Goal: Information Seeking & Learning: Learn about a topic

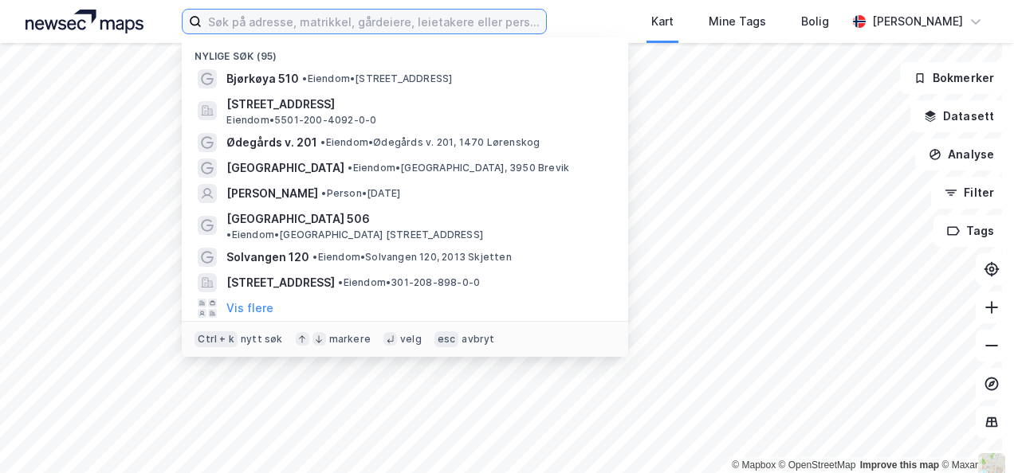
click at [294, 25] on input at bounding box center [373, 22] width 343 height 24
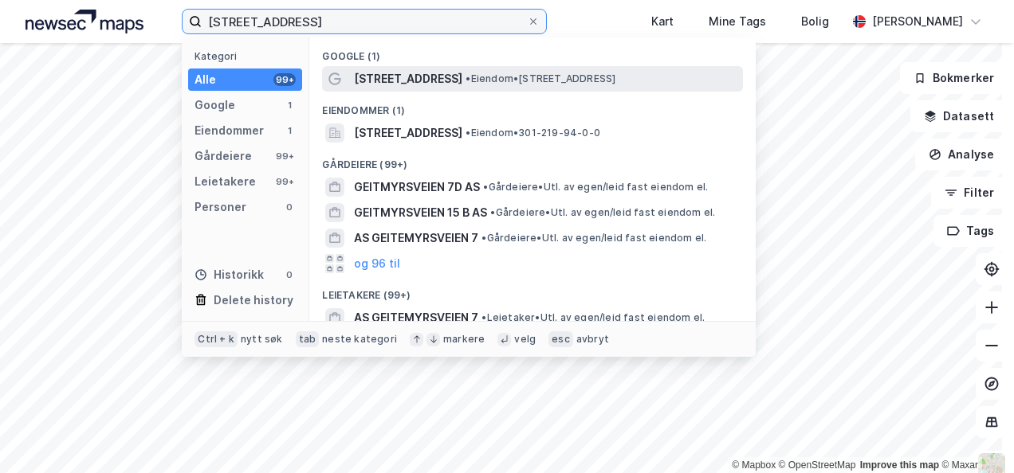
type input "geitmyrsveien 31b"
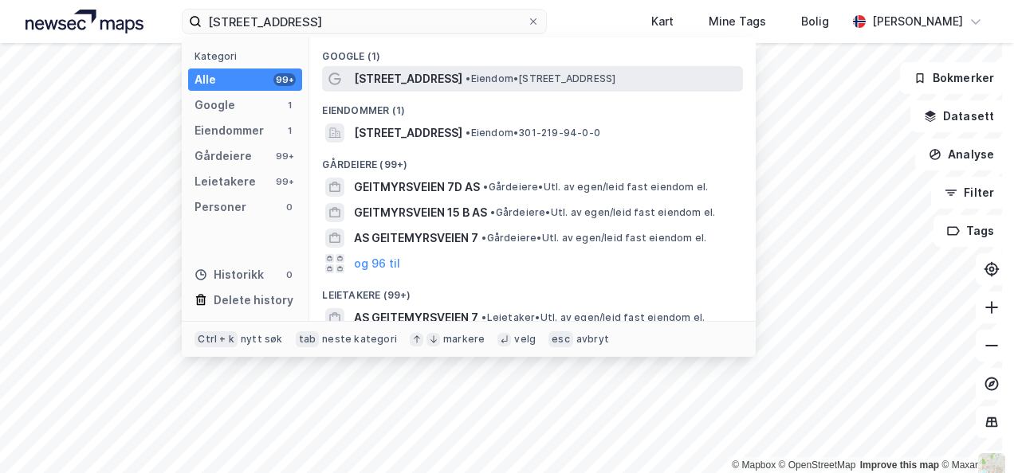
click at [437, 78] on span "[STREET_ADDRESS]" at bounding box center [408, 78] width 108 height 19
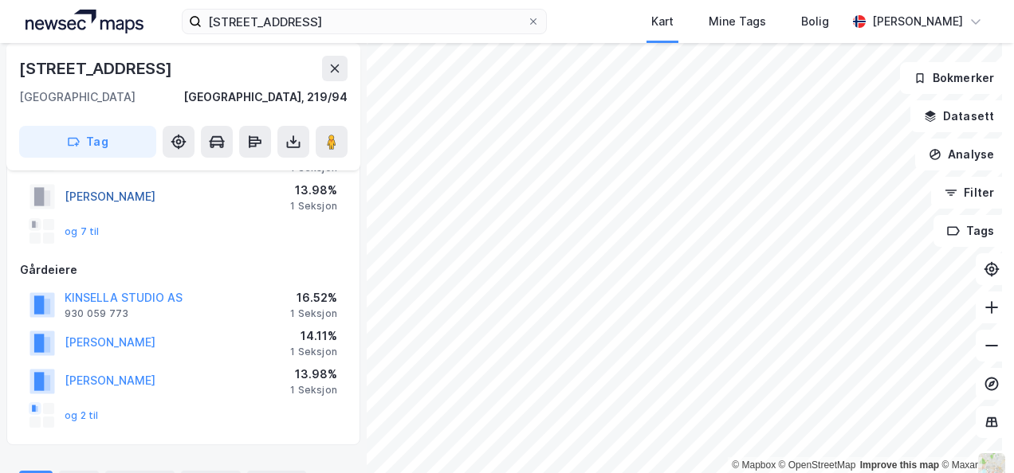
scroll to position [80, 0]
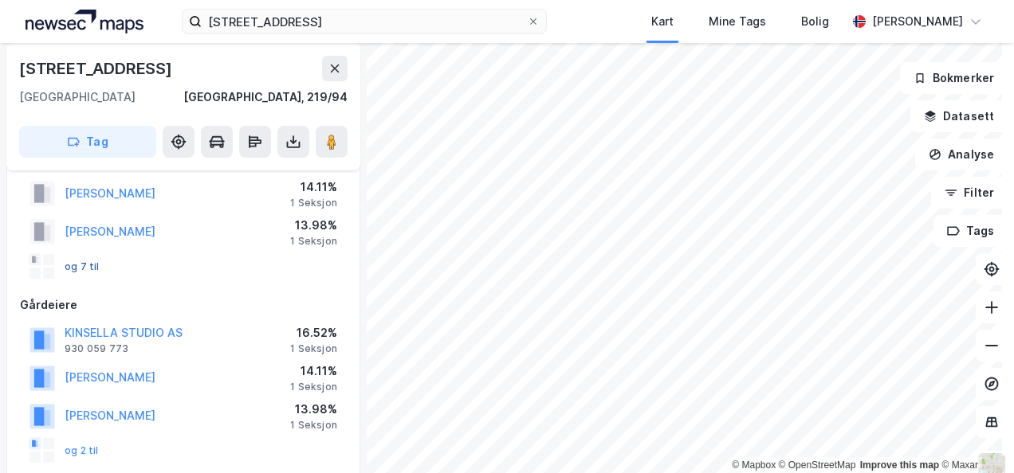
click at [0, 0] on button "og 7 til" at bounding box center [0, 0] width 0 height 0
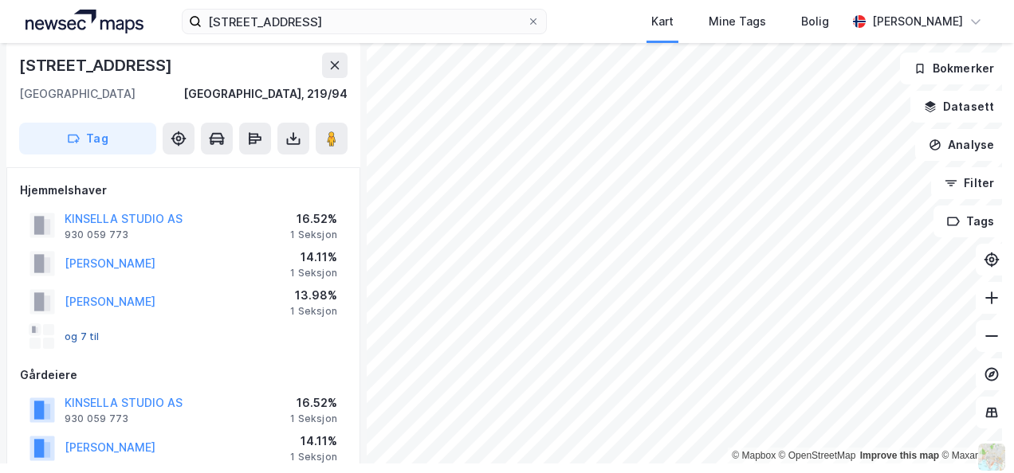
click at [0, 0] on button "og 7 til" at bounding box center [0, 0] width 0 height 0
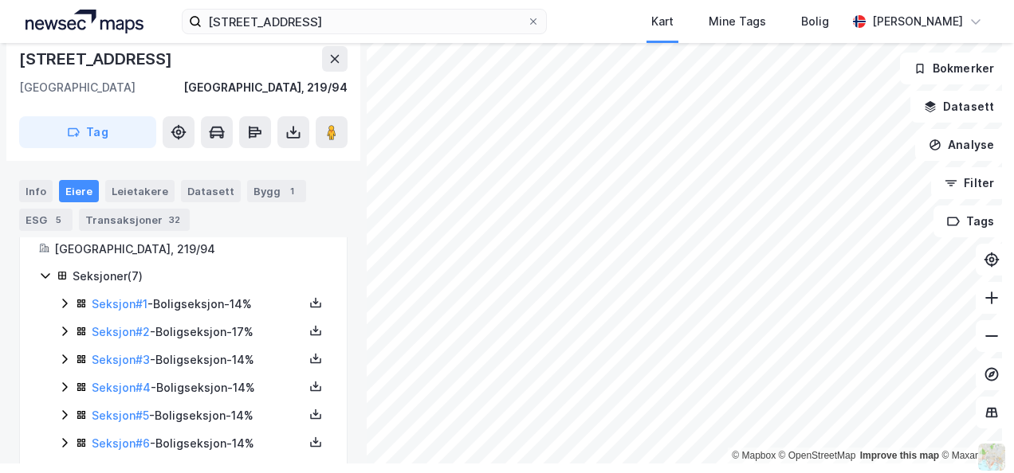
scroll to position [426, 0]
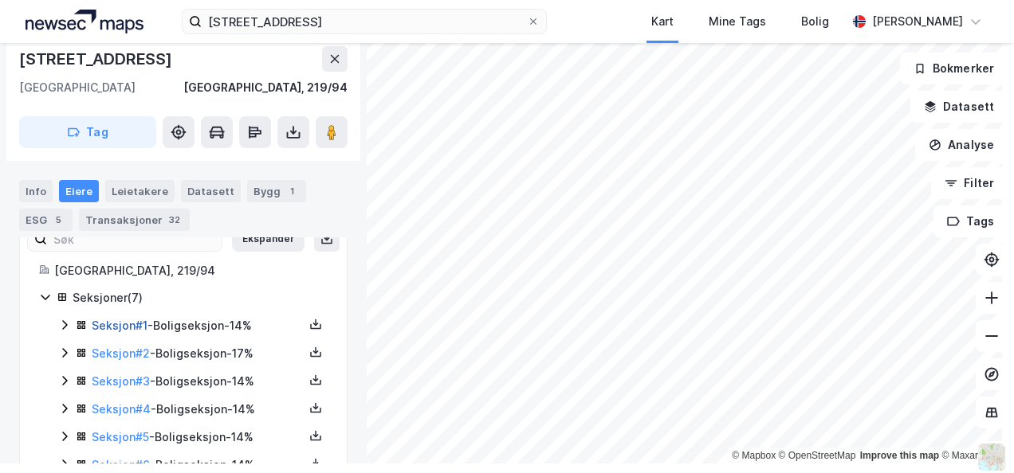
click at [123, 324] on link "Seksjon # 1" at bounding box center [120, 326] width 56 height 14
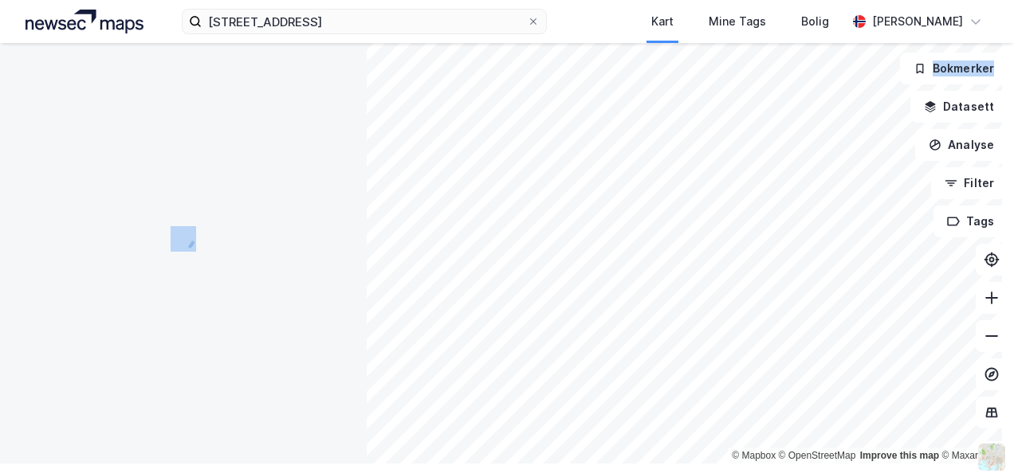
scroll to position [325, 0]
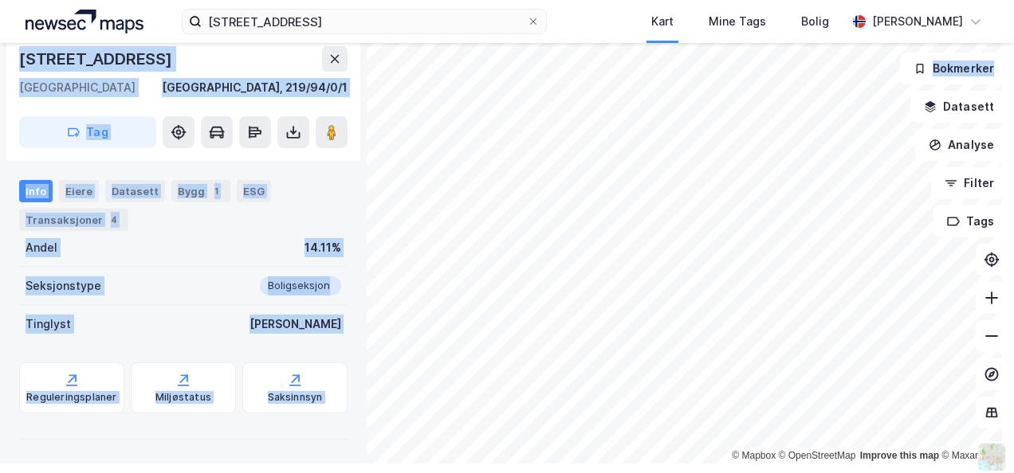
drag, startPoint x: 123, startPoint y: 324, endPoint x: 324, endPoint y: 180, distance: 247.4
click at [324, 180] on div "Info Eiere Datasett Bygg 1 ESG Transaksjoner 4" at bounding box center [183, 205] width 328 height 51
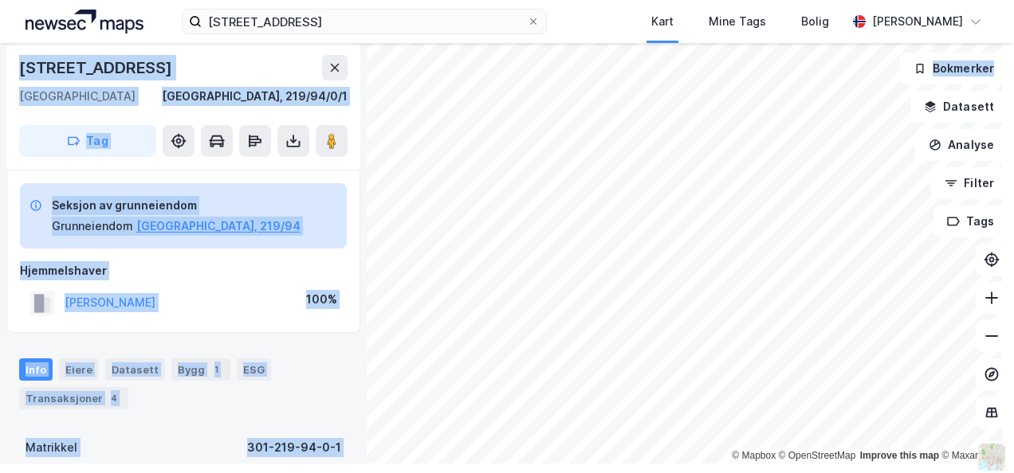
scroll to position [6, 0]
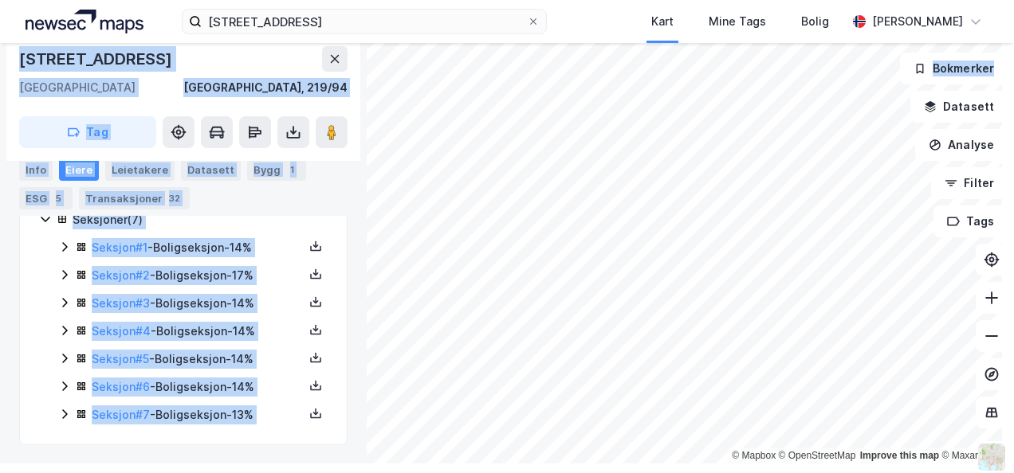
scroll to position [506, 0]
click at [200, 270] on div "Seksjon # 2 - Boligseksjon - 17%" at bounding box center [198, 274] width 212 height 19
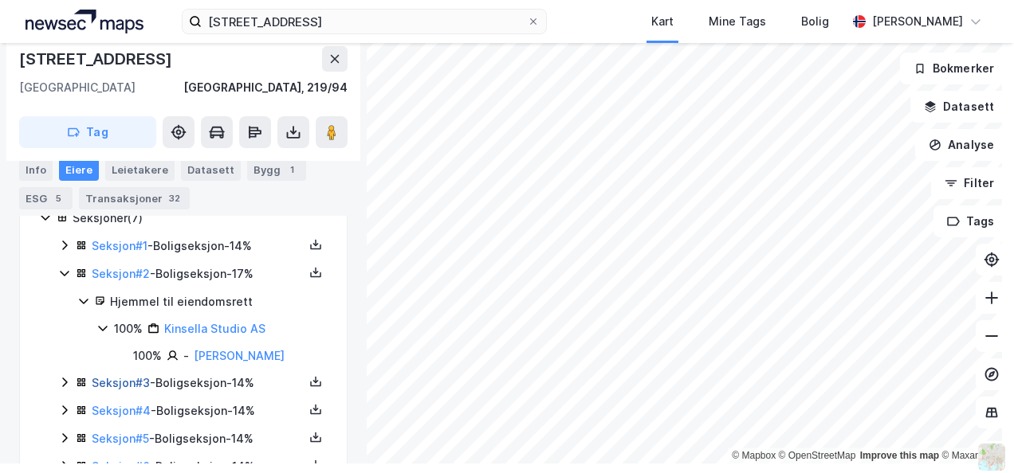
click at [104, 384] on link "Seksjon # 3" at bounding box center [121, 383] width 58 height 14
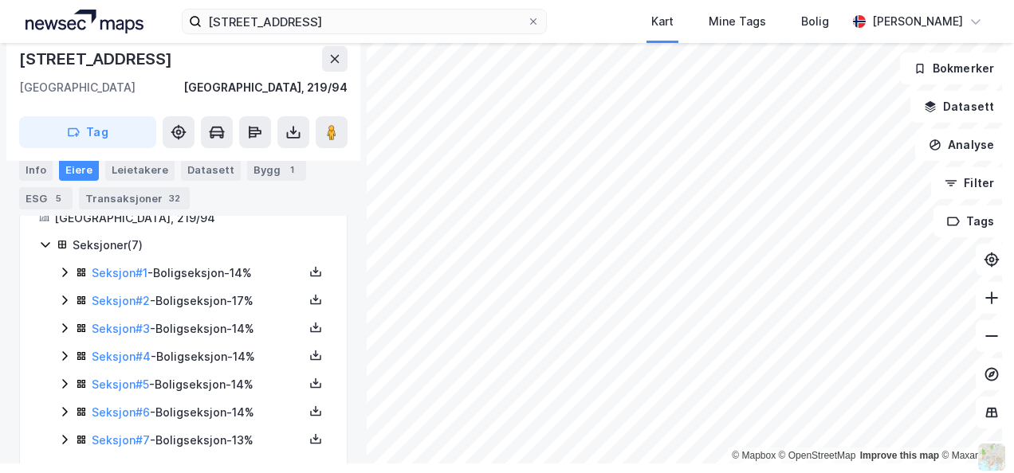
scroll to position [506, 0]
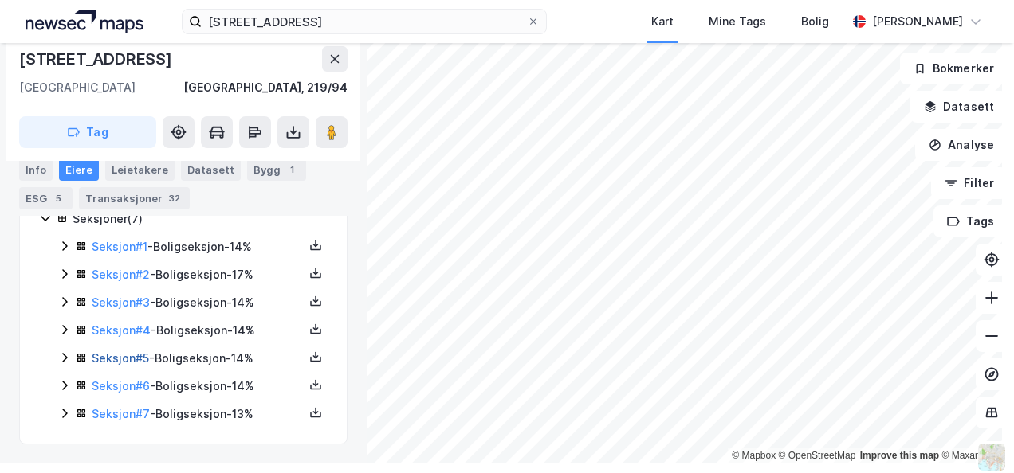
click at [127, 352] on link "Seksjon # 5" at bounding box center [120, 358] width 57 height 14
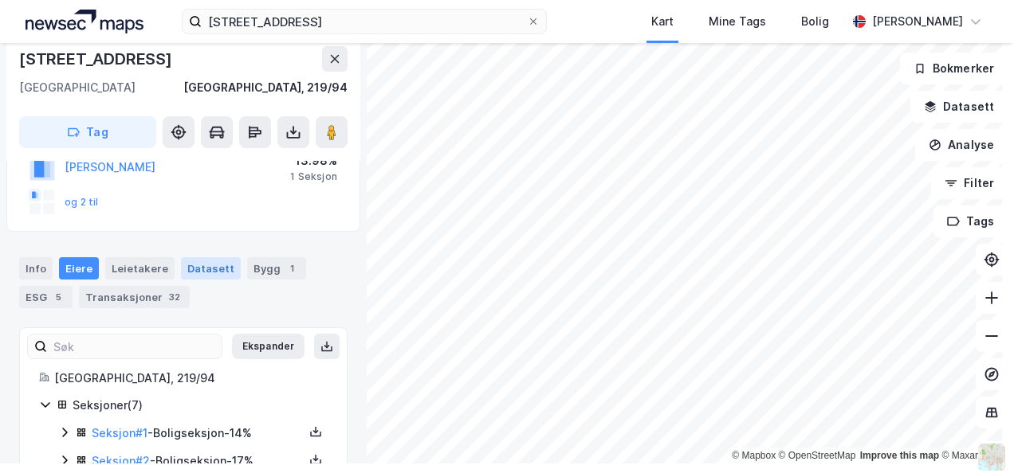
scroll to position [506, 0]
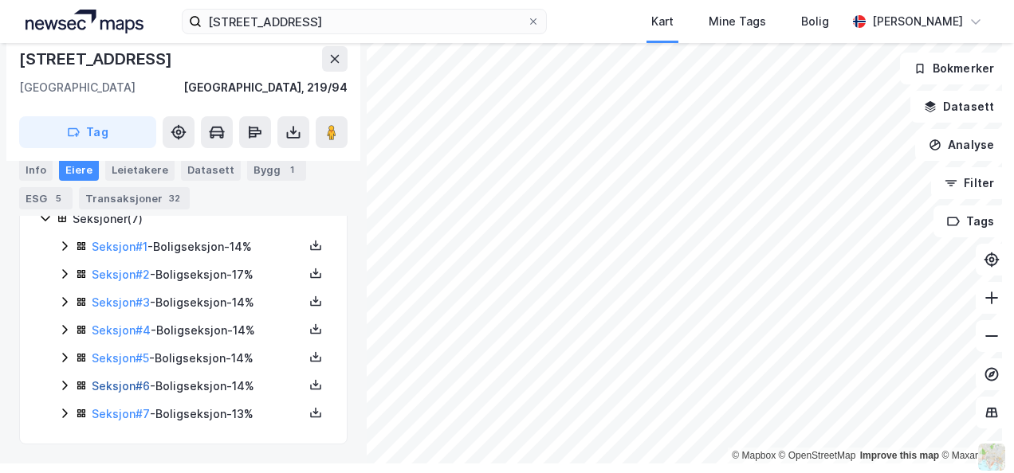
click at [112, 384] on link "Seksjon # 6" at bounding box center [121, 386] width 58 height 14
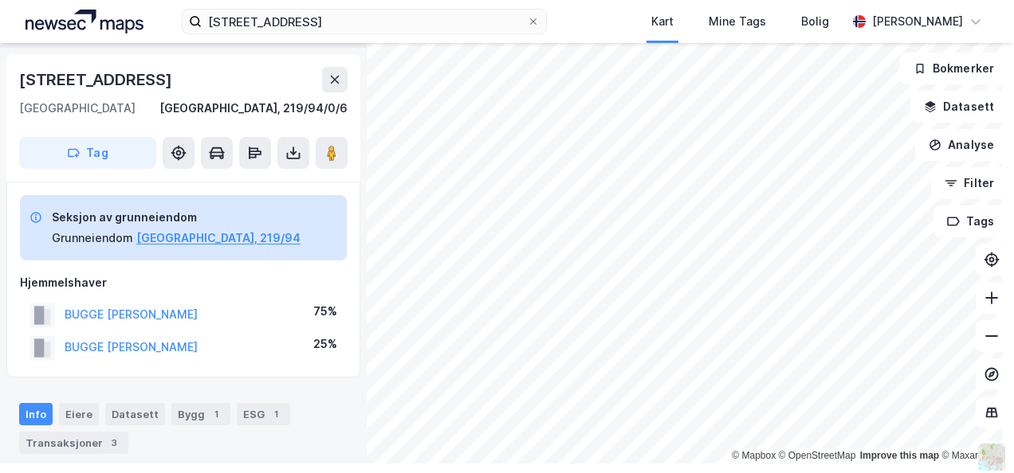
scroll to position [24, 0]
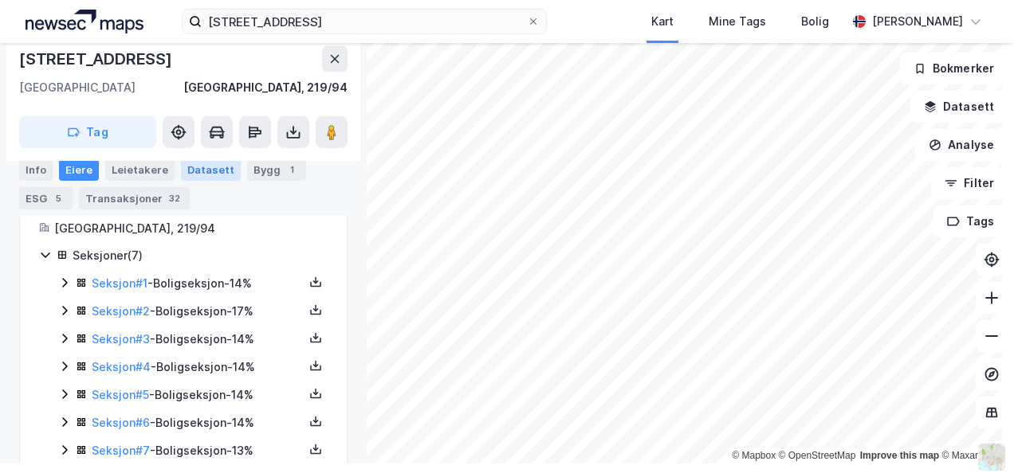
scroll to position [506, 0]
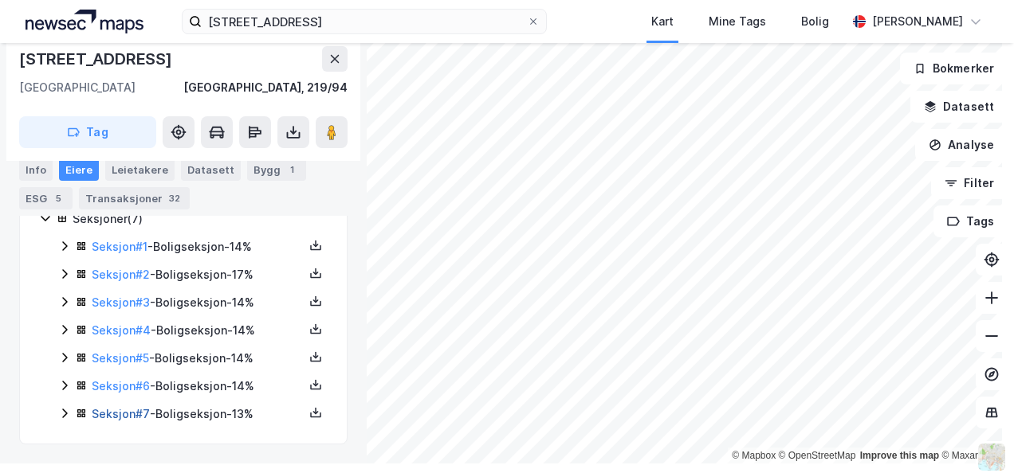
click at [130, 410] on link "Seksjon # 7" at bounding box center [121, 414] width 58 height 14
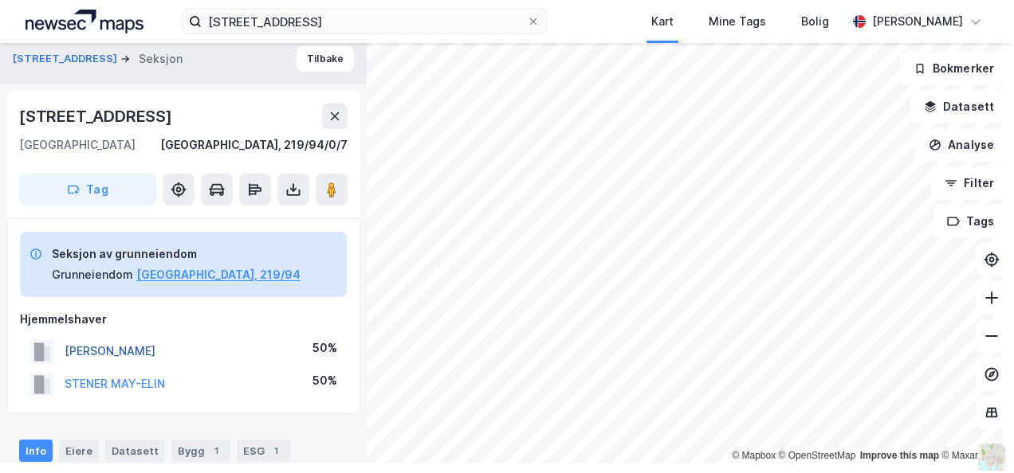
click at [0, 0] on button "AASEN ESPEN" at bounding box center [0, 0] width 0 height 0
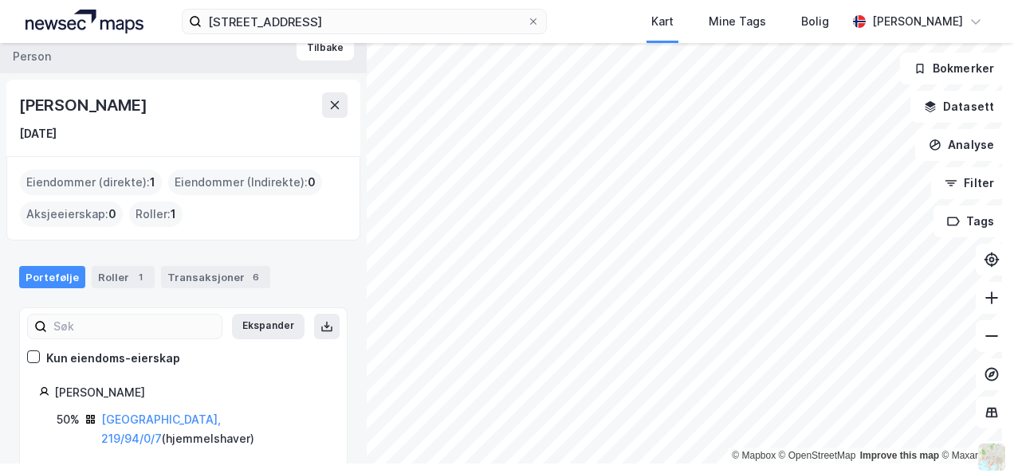
scroll to position [14, 0]
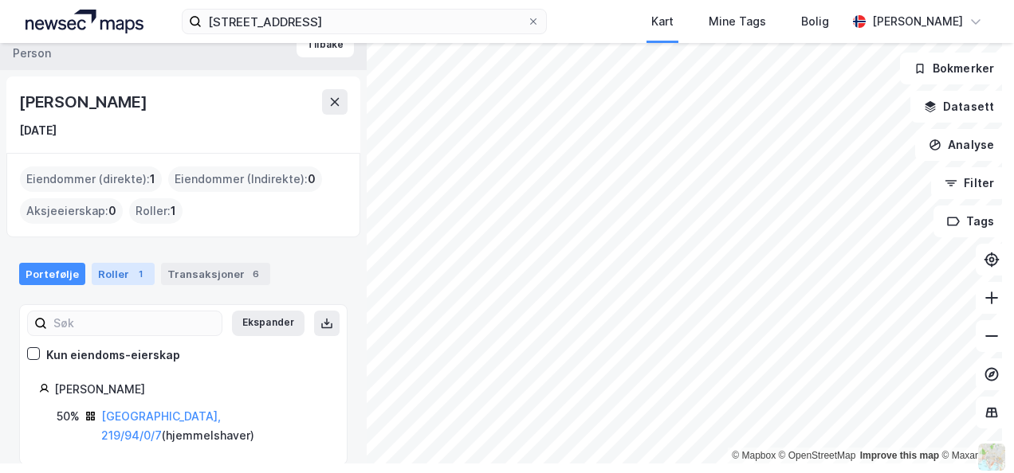
click at [109, 264] on div "Roller 1" at bounding box center [123, 274] width 63 height 22
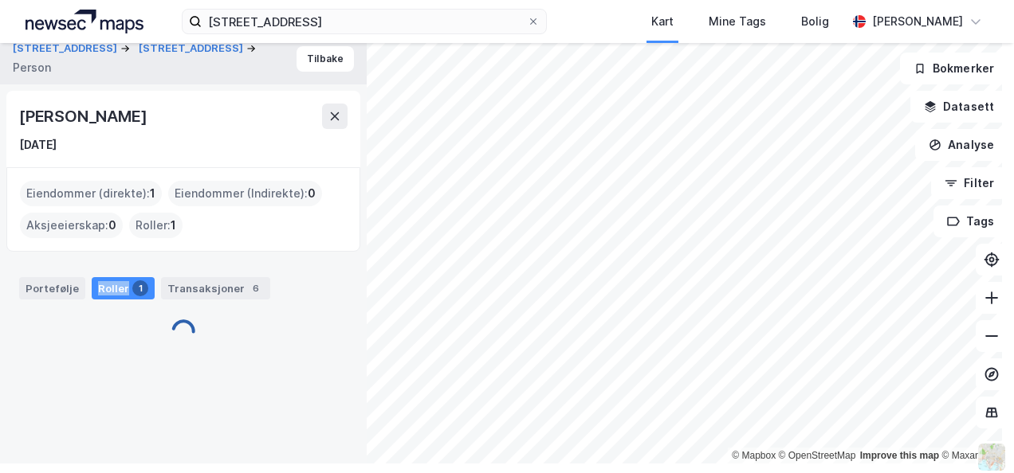
click at [109, 264] on div "Portefølje Roller 1 Transaksjoner 6" at bounding box center [183, 282] width 367 height 48
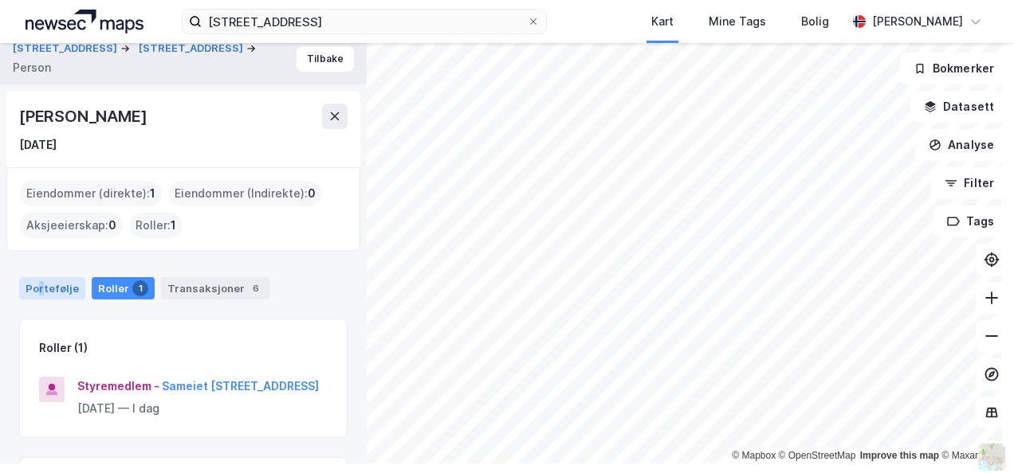
drag, startPoint x: 109, startPoint y: 264, endPoint x: 41, endPoint y: 282, distance: 70.2
click at [41, 282] on div "Portefølje" at bounding box center [52, 288] width 66 height 22
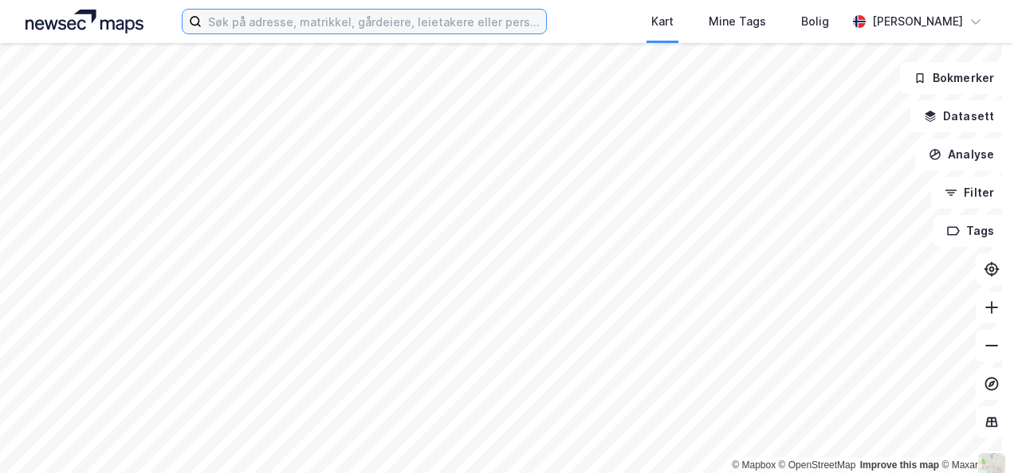
click at [262, 13] on input at bounding box center [373, 22] width 343 height 24
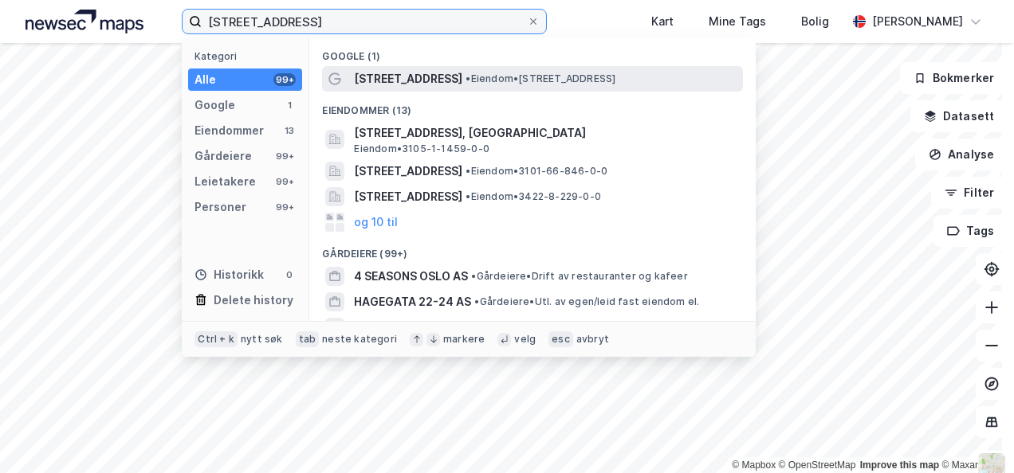
type input "[STREET_ADDRESS]"
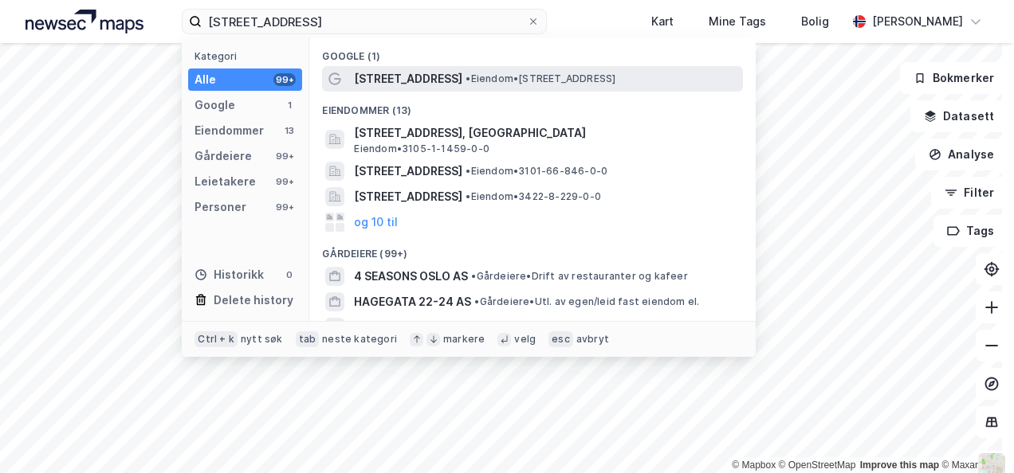
click at [392, 78] on span "[STREET_ADDRESS]" at bounding box center [408, 78] width 108 height 19
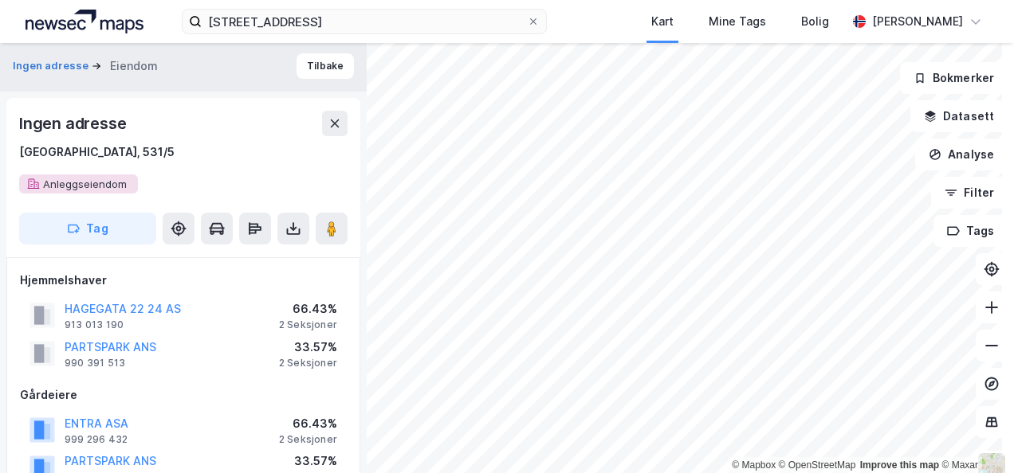
scroll to position [82, 0]
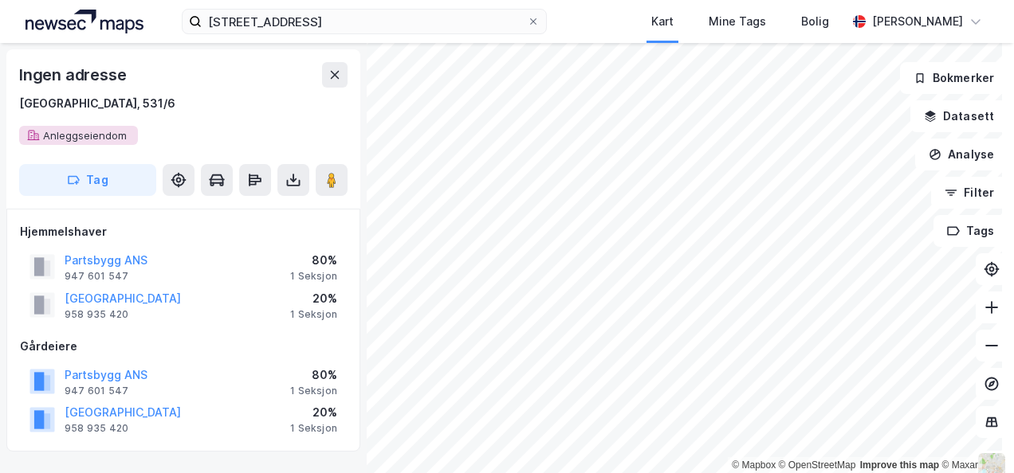
scroll to position [82, 0]
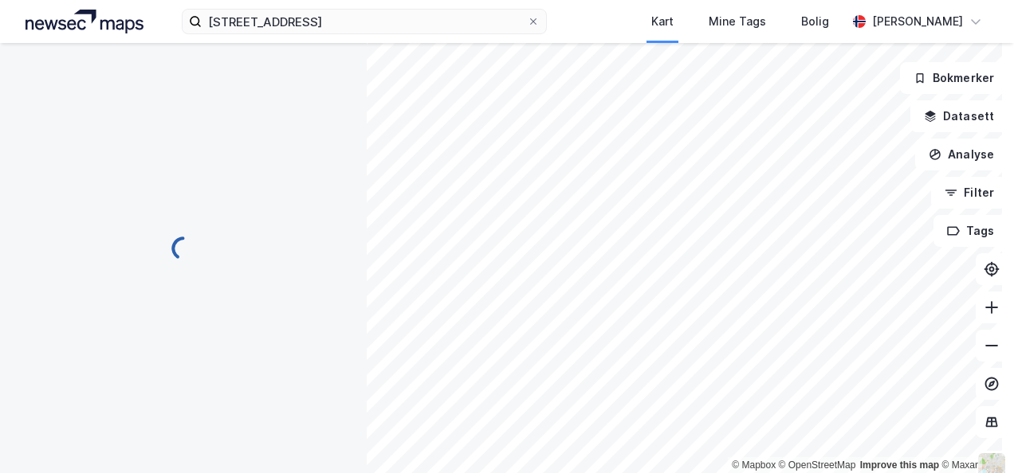
scroll to position [82, 0]
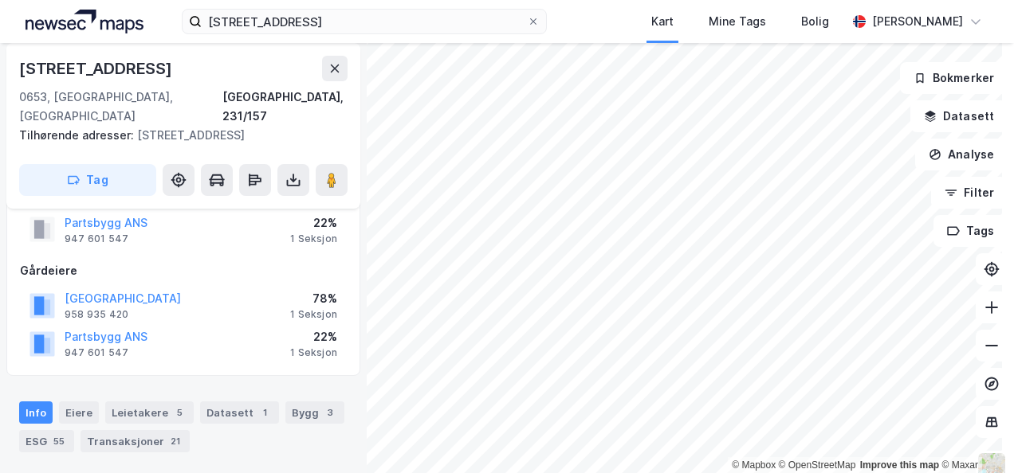
scroll to position [82, 0]
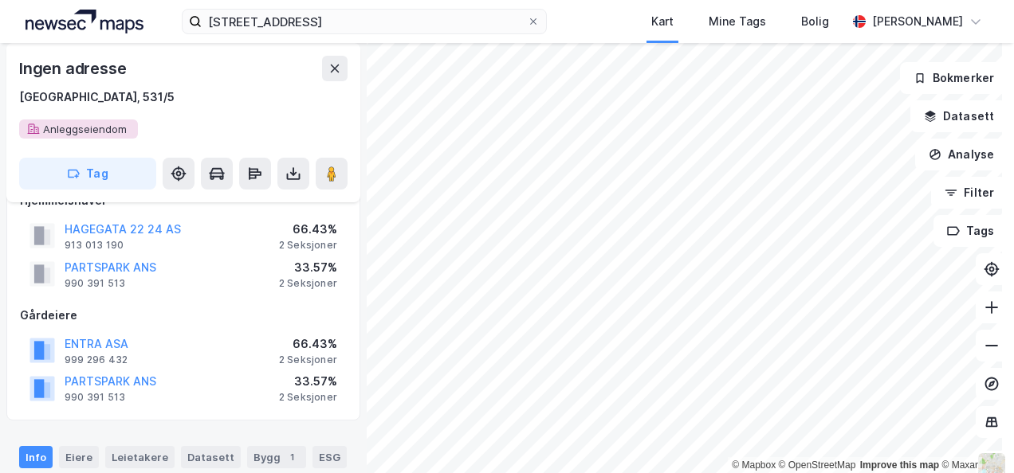
scroll to position [82, 0]
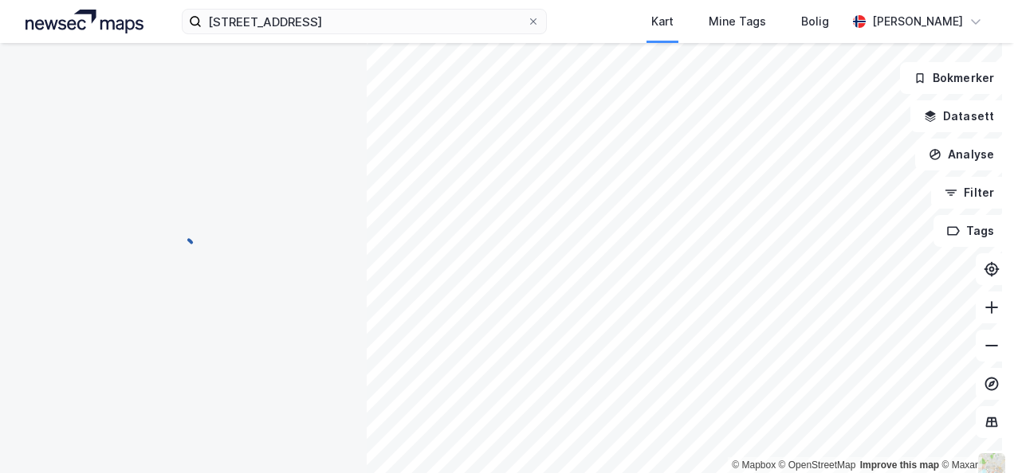
scroll to position [82, 0]
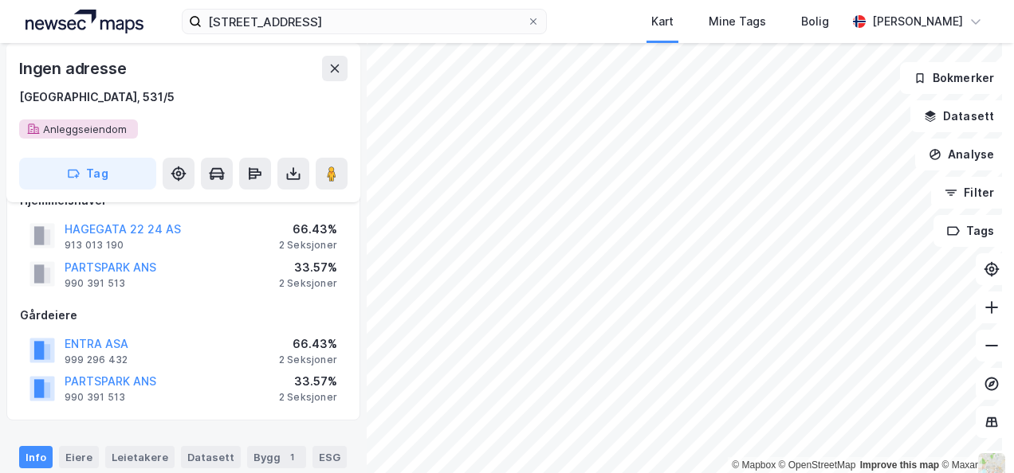
scroll to position [82, 0]
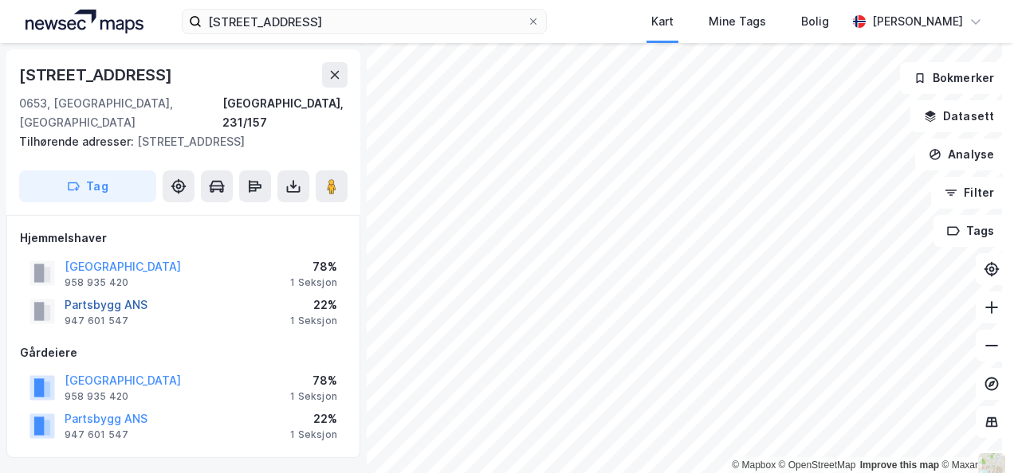
click at [0, 0] on button "Partsbygg ANS" at bounding box center [0, 0] width 0 height 0
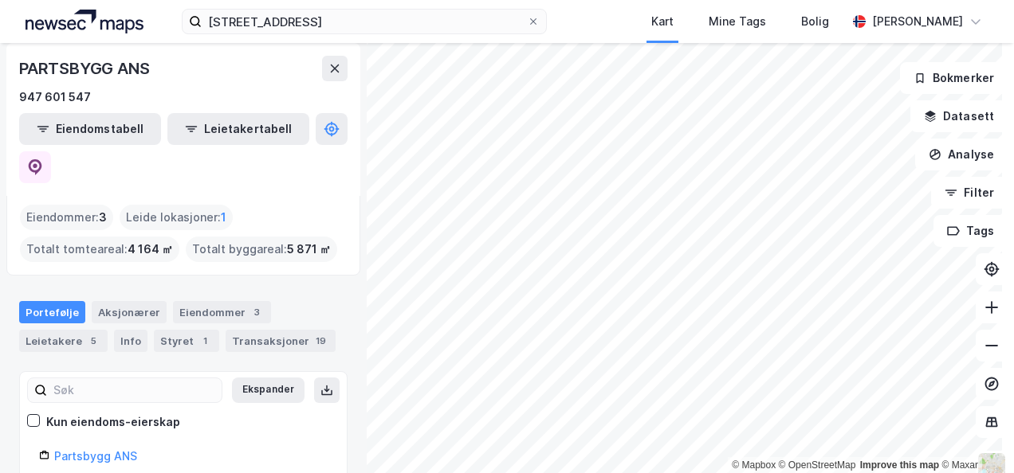
scroll to position [135, 0]
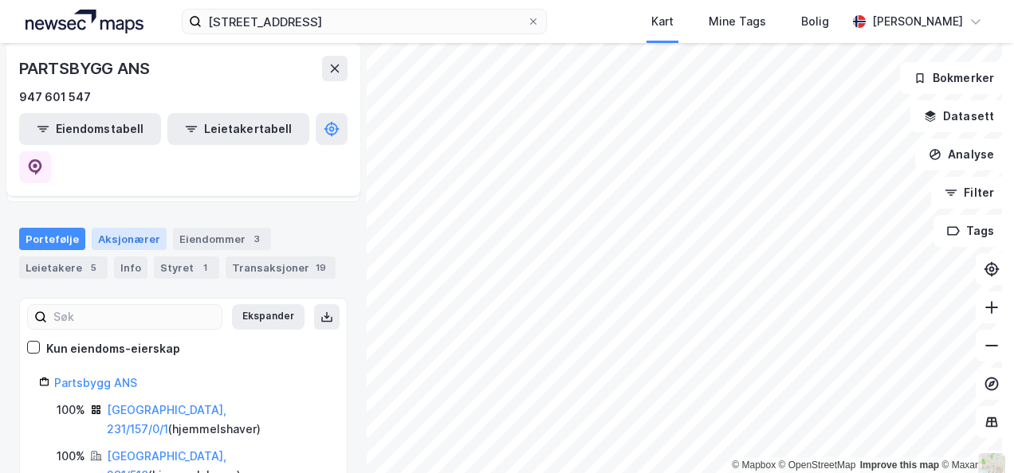
click at [129, 228] on div "Aksjonærer" at bounding box center [129, 239] width 75 height 22
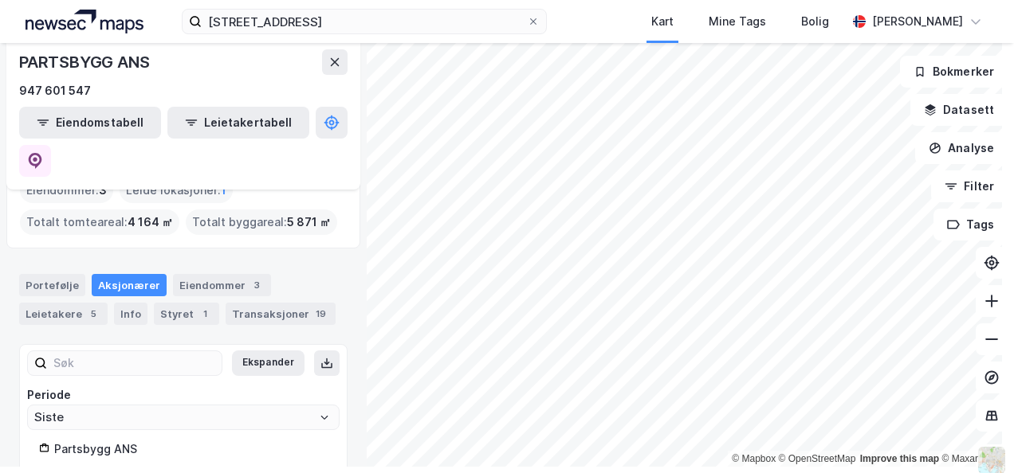
scroll to position [10, 0]
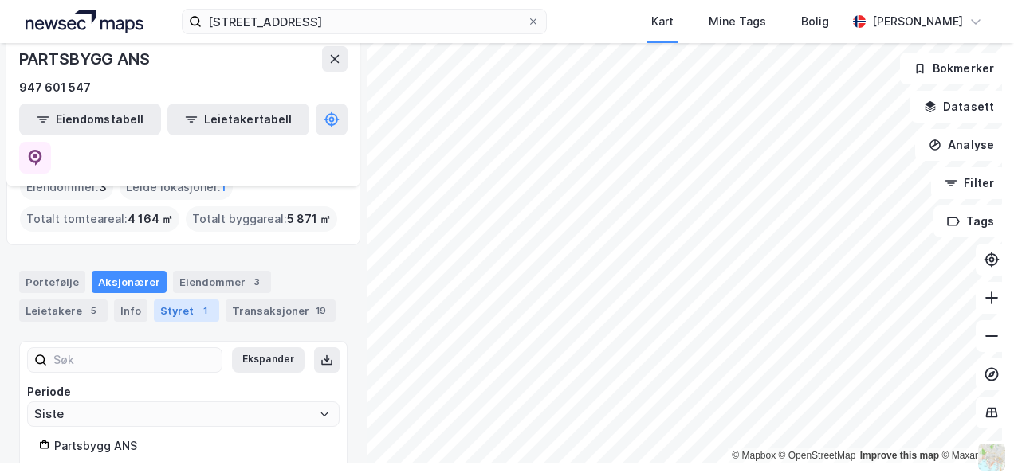
click at [197, 303] on div "1" at bounding box center [205, 311] width 16 height 16
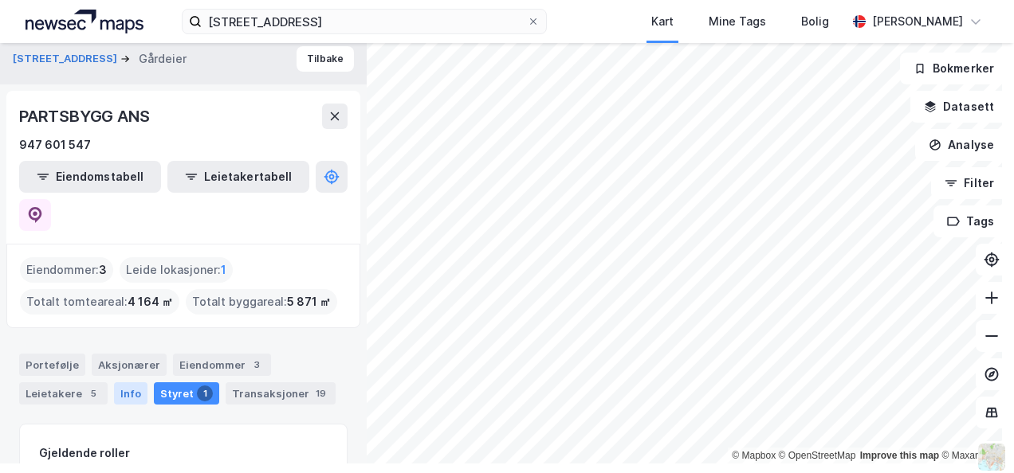
click at [128, 382] on div "Info" at bounding box center [130, 393] width 33 height 22
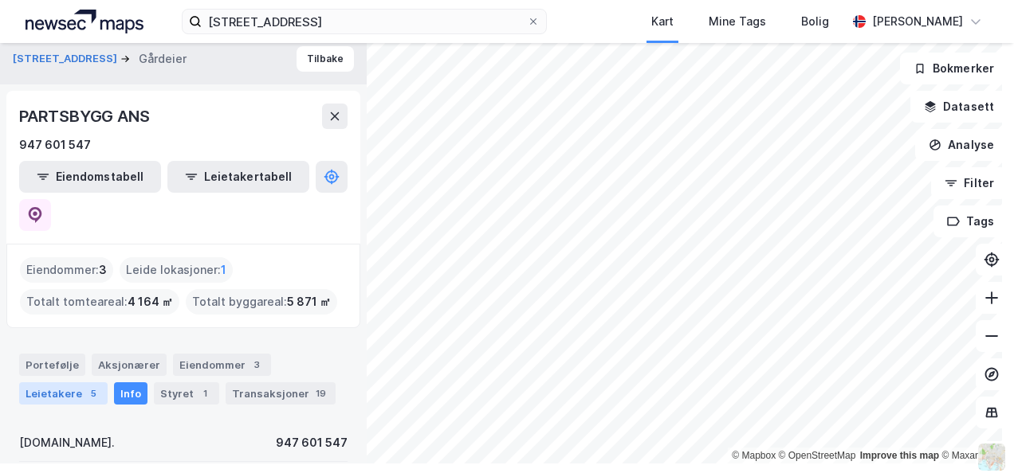
click at [56, 382] on div "Leietakere 5" at bounding box center [63, 393] width 88 height 22
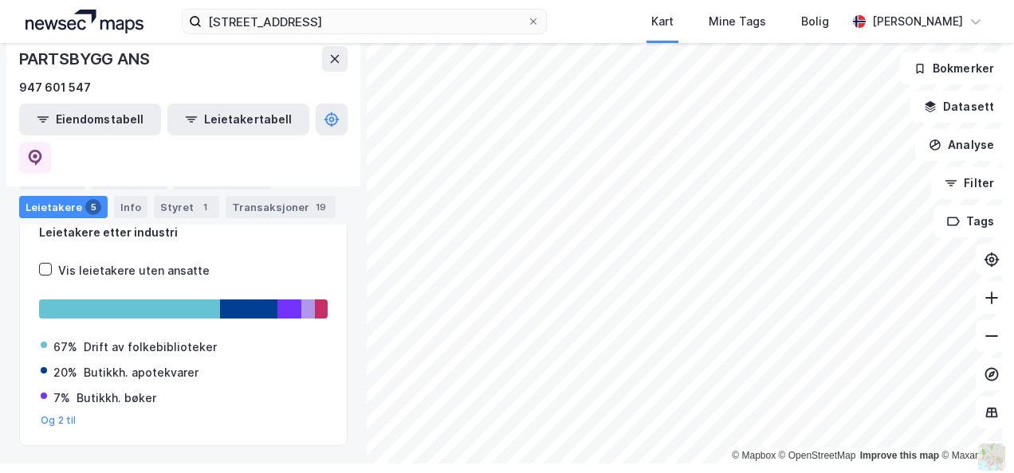
scroll to position [69, 0]
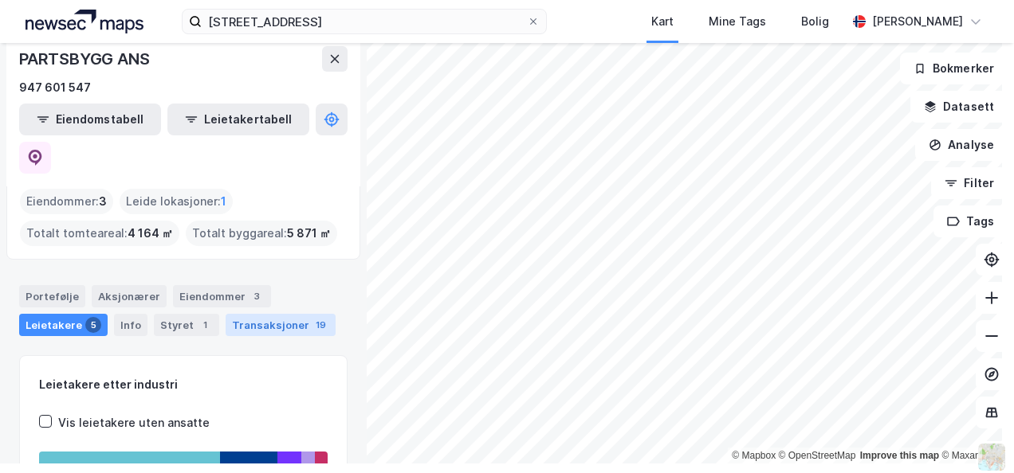
click at [271, 314] on div "Transaksjoner 19" at bounding box center [281, 325] width 110 height 22
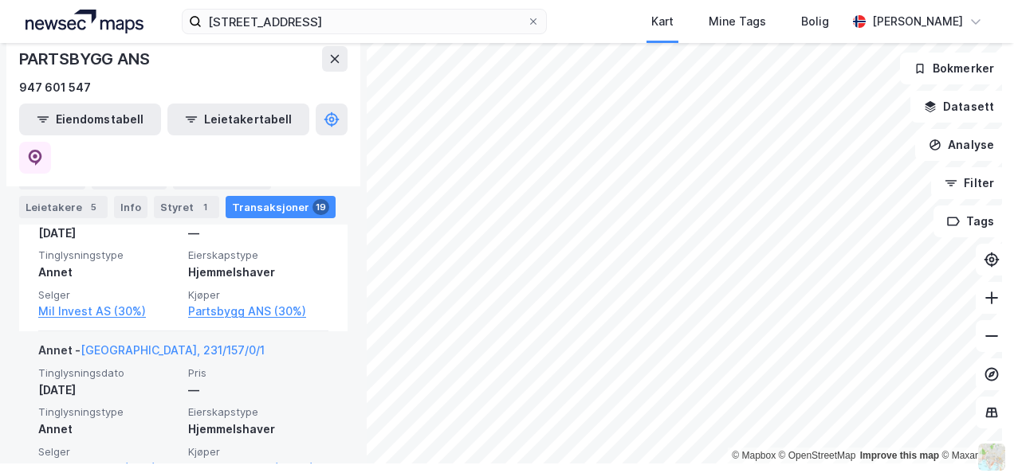
scroll to position [538, 0]
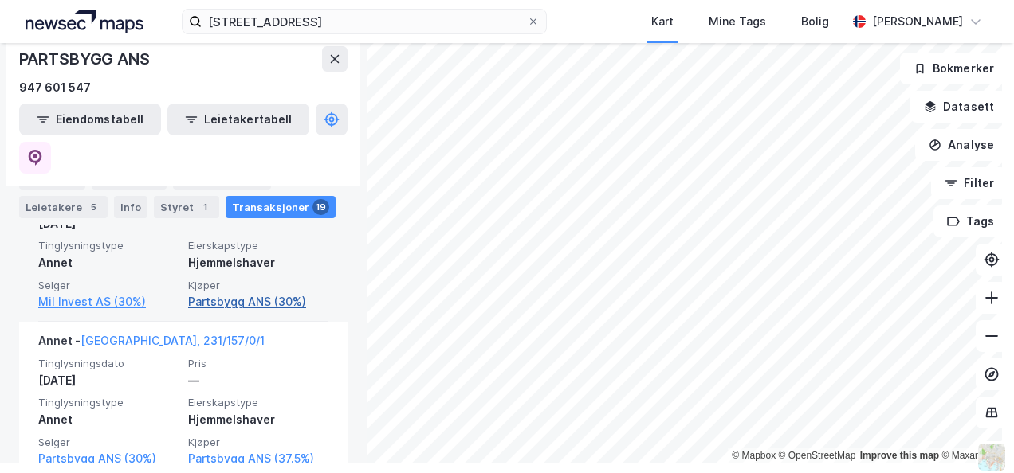
click at [267, 292] on link "Partsbygg ANS (30%)" at bounding box center [258, 301] width 140 height 19
click at [225, 292] on link "Partsbygg ANS (30%)" at bounding box center [258, 301] width 140 height 19
click at [268, 292] on link "Partsbygg ANS (30%)" at bounding box center [258, 301] width 140 height 19
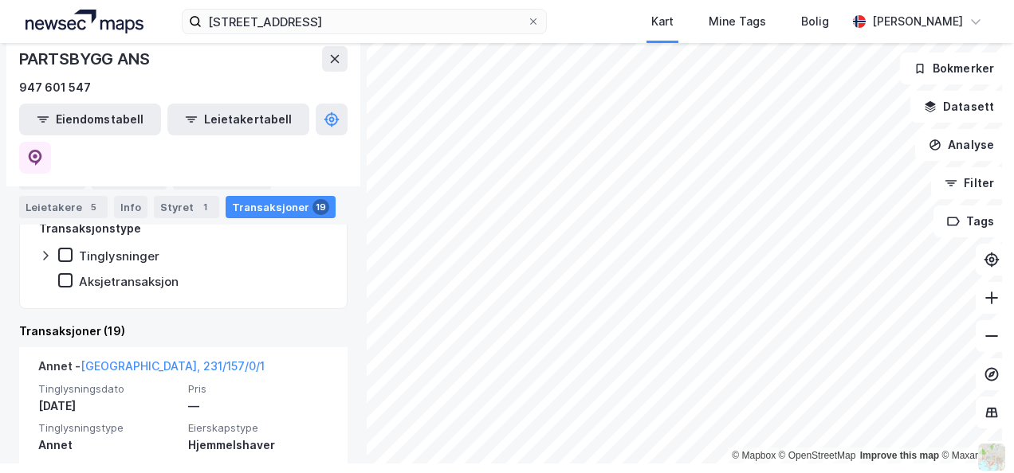
scroll to position [379, 0]
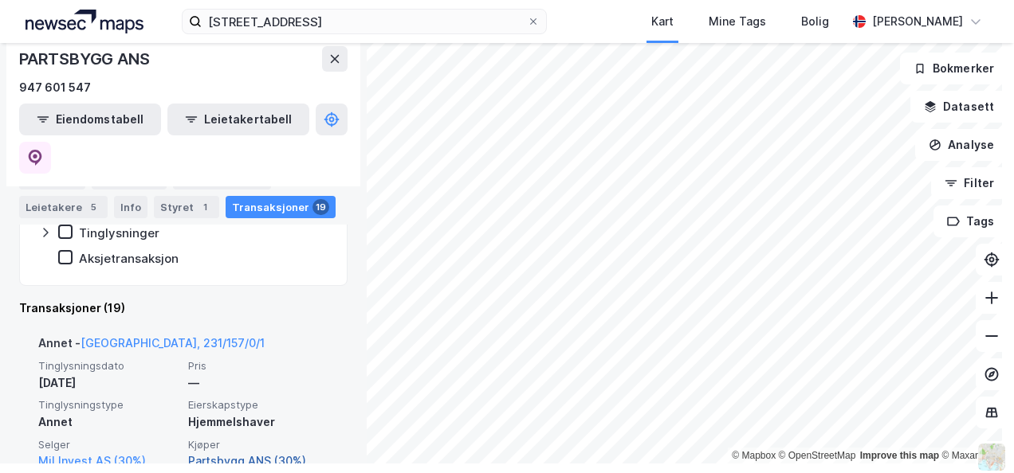
click at [288, 452] on link "Partsbygg ANS (30%)" at bounding box center [258, 461] width 140 height 19
click at [128, 336] on link "[GEOGRAPHIC_DATA], 231/157/0/1" at bounding box center [172, 343] width 184 height 14
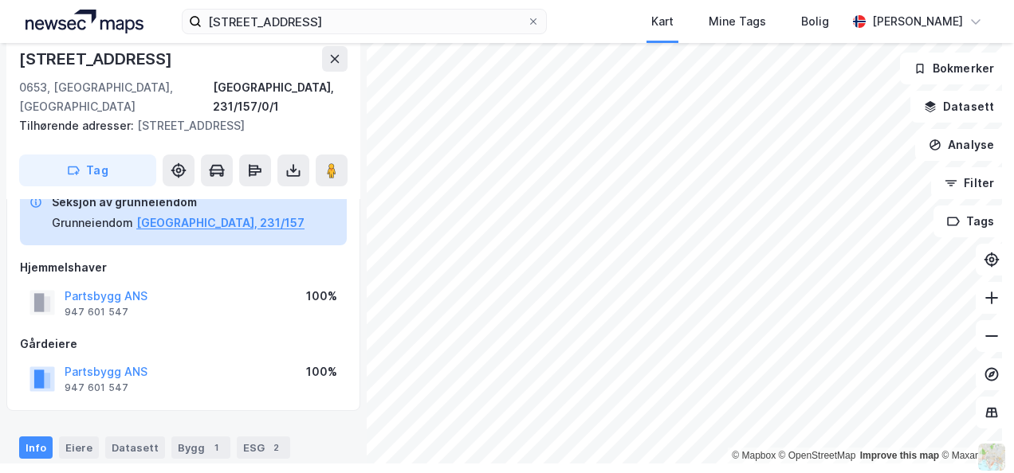
scroll to position [159, 0]
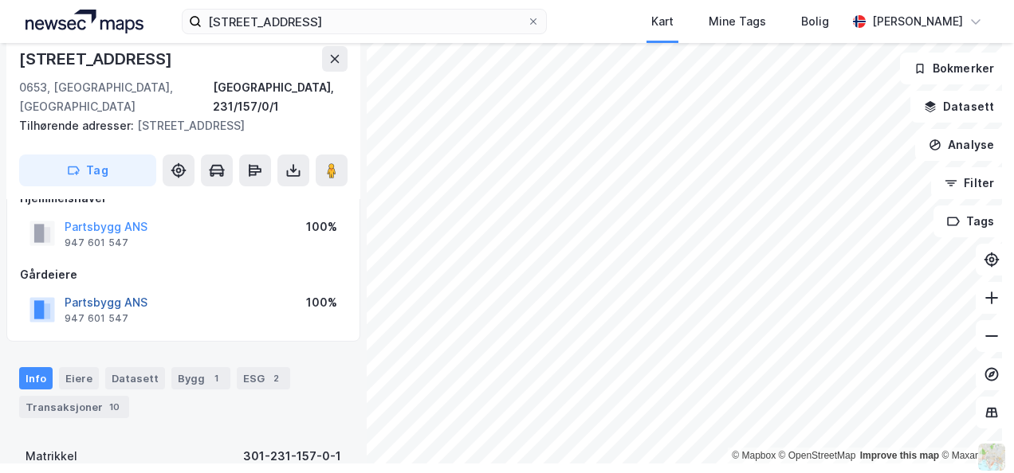
click at [0, 0] on button "Partsbygg ANS" at bounding box center [0, 0] width 0 height 0
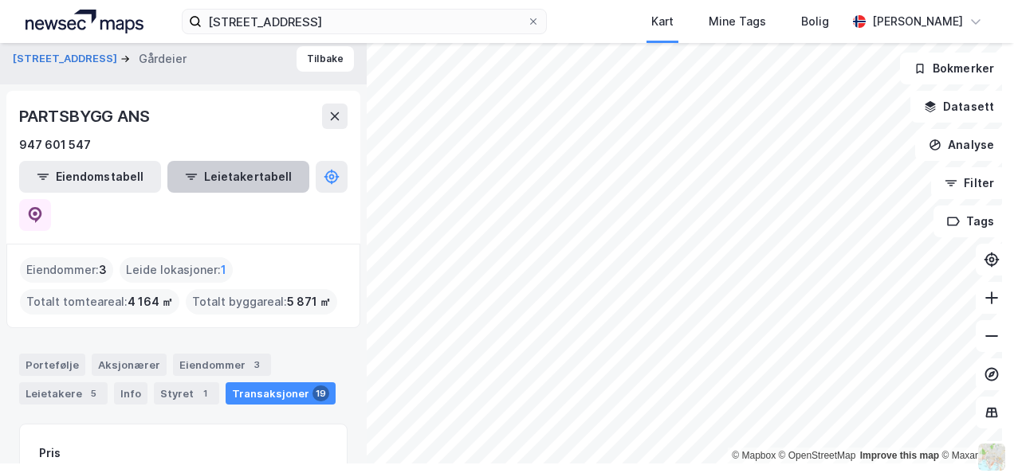
click at [210, 169] on button "Leietakertabell" at bounding box center [238, 177] width 142 height 32
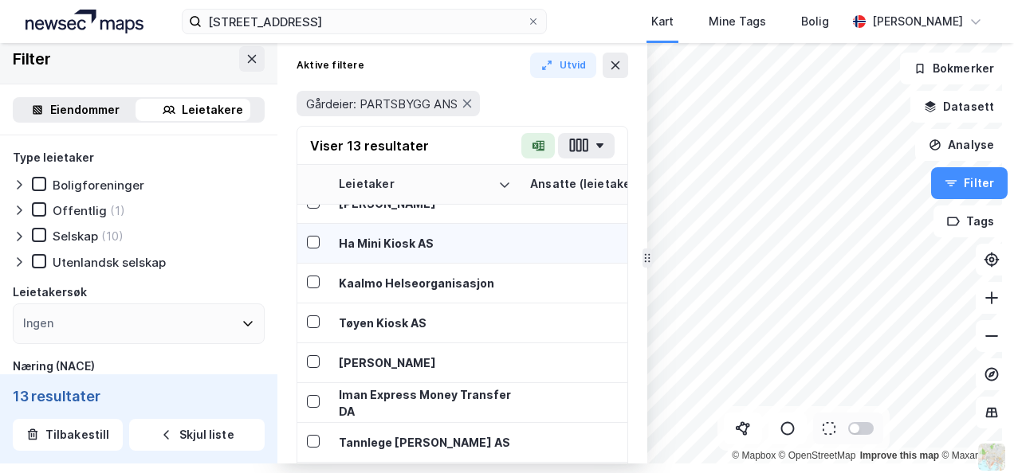
scroll to position [198, 0]
